Goal: Information Seeking & Learning: Learn about a topic

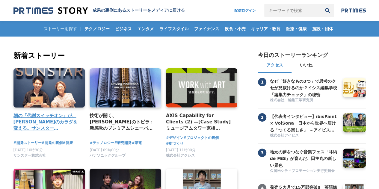
click at [66, 115] on h4 "朝の「代謝スイッチオン」が、[PERSON_NAME]のカラダを変える。サンスター「[GEOGRAPHIC_DATA]」から生まれた、新しい健康飲料の開発舞台裏" at bounding box center [46, 121] width 67 height 19
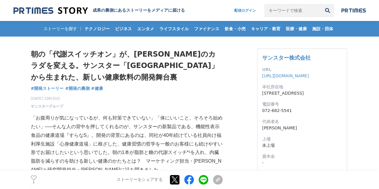
click at [66, 115] on p "「お腹周りが気になっているが、何も対策できていない」「体にいいこと、そろそろ始めたい」──そんな人の背中を押してくれるのが、サンスターの新製品である、機能性表…" at bounding box center [127, 144] width 192 height 61
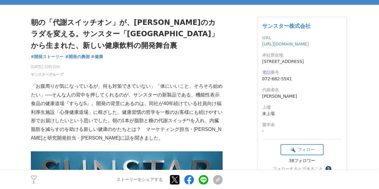
scroll to position [32, 0]
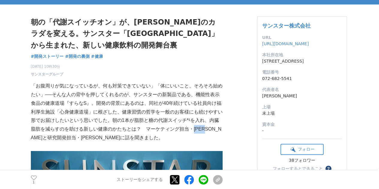
drag, startPoint x: 192, startPoint y: 131, endPoint x: 212, endPoint y: 133, distance: 20.2
click at [212, 133] on p "「お腹周りが気になっているが、何も対策できていない」「体にいいこと、そろそろ始めたい」──そんな人の背中を押してくれるのが、サンスターの新製品である、機能性表…" at bounding box center [127, 112] width 192 height 61
copy p "河野圭佑"
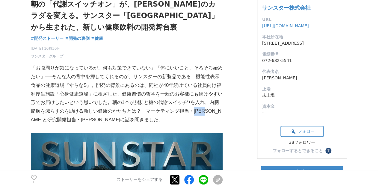
copy p "河野圭佑"
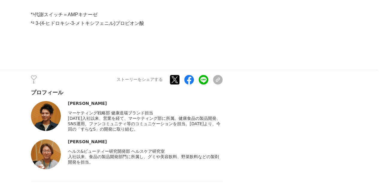
scroll to position [2496, 0]
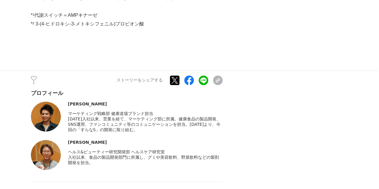
drag, startPoint x: 110, startPoint y: 56, endPoint x: 69, endPoint y: 55, distance: 41.1
click at [69, 111] on span "マーケティング戦略部 健康道場ブランド担当" at bounding box center [110, 113] width 85 height 5
copy span "マーケティング戦略部"
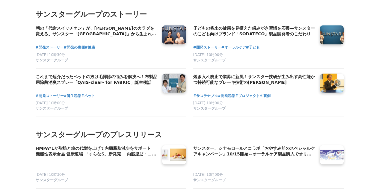
scroll to position [2792, 0]
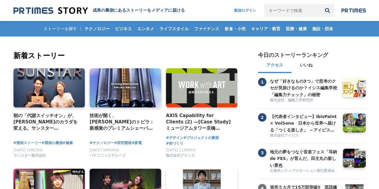
scroll to position [1, 0]
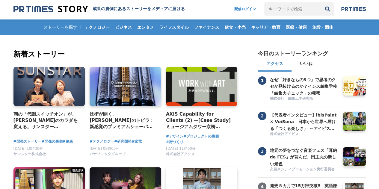
click at [348, 11] on img at bounding box center [354, 9] width 25 height 5
